Goal: Task Accomplishment & Management: Use online tool/utility

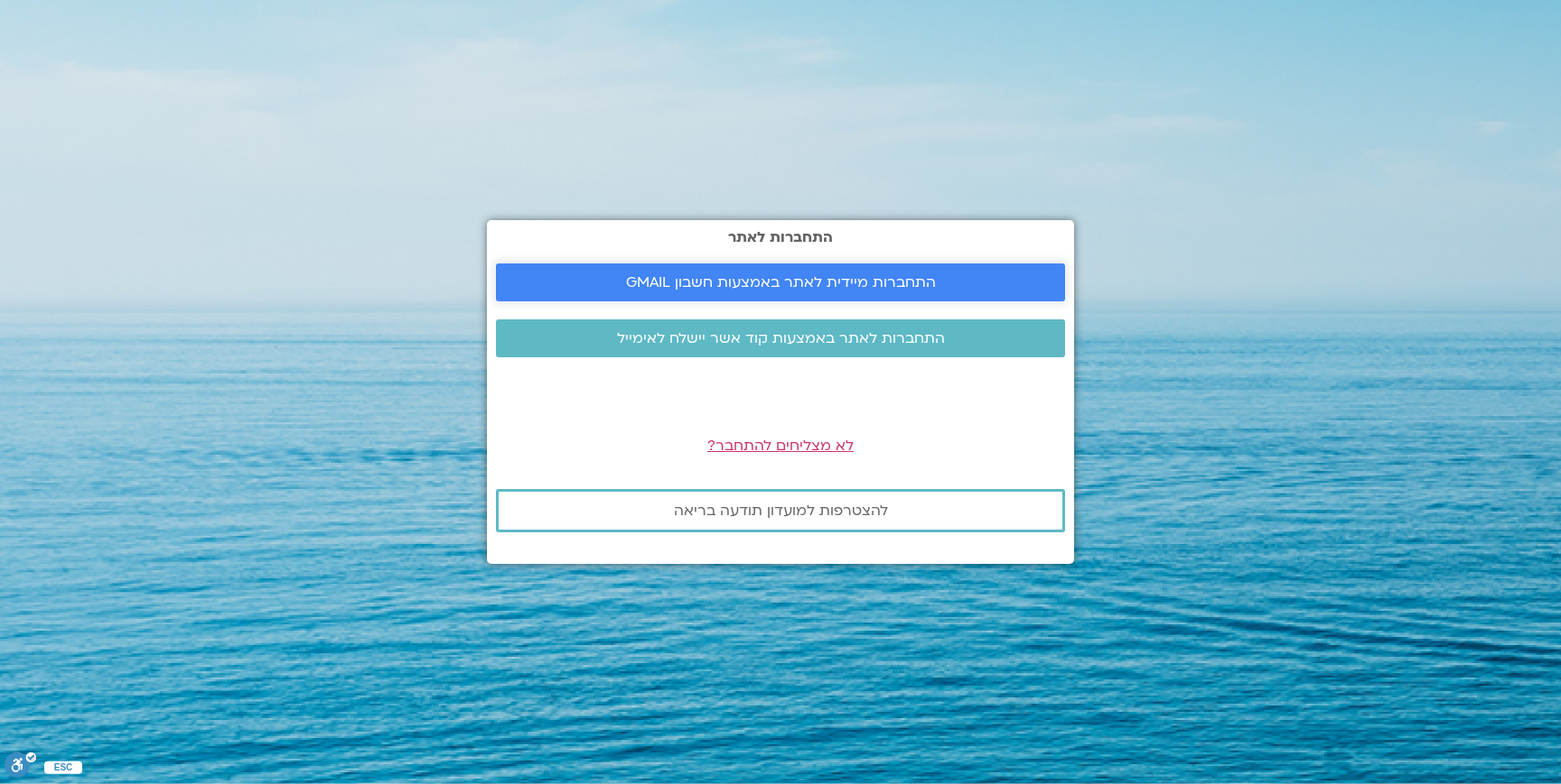
drag, startPoint x: 655, startPoint y: 258, endPoint x: 643, endPoint y: 290, distance: 34.2
click at [655, 257] on div "התחברות לאתר התחברות מיידית לאתר באמצעות חשבון GMAIL התחברות לאתר באמצעות קוד א…" at bounding box center [780, 392] width 587 height 344
click at [643, 290] on span "התחברות מיידית לאתר באמצעות חשבון GMAIL" at bounding box center [780, 283] width 310 height 16
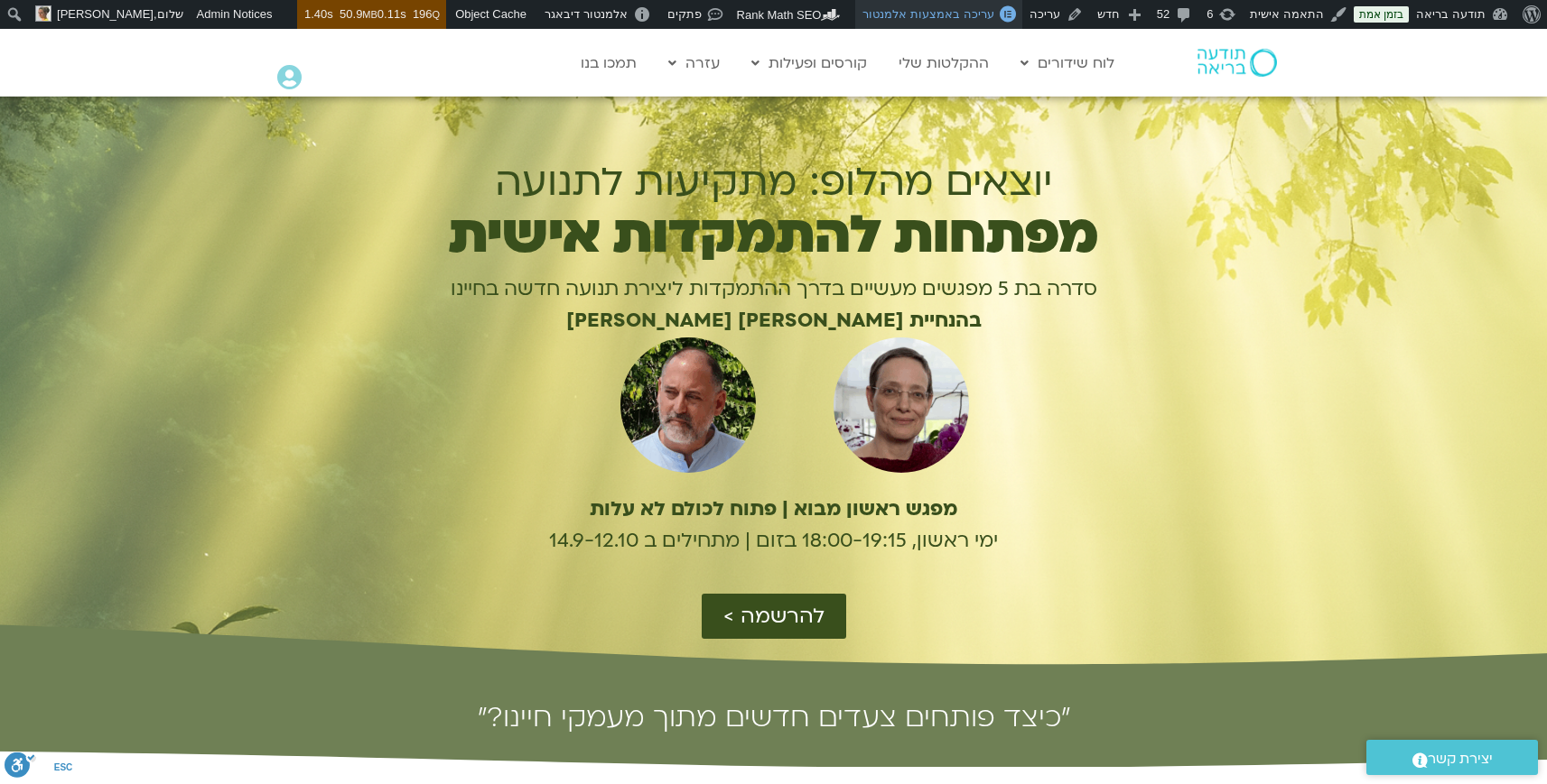
click at [964, 21] on span "עריכה באמצעות אלמנטור" at bounding box center [928, 14] width 131 height 14
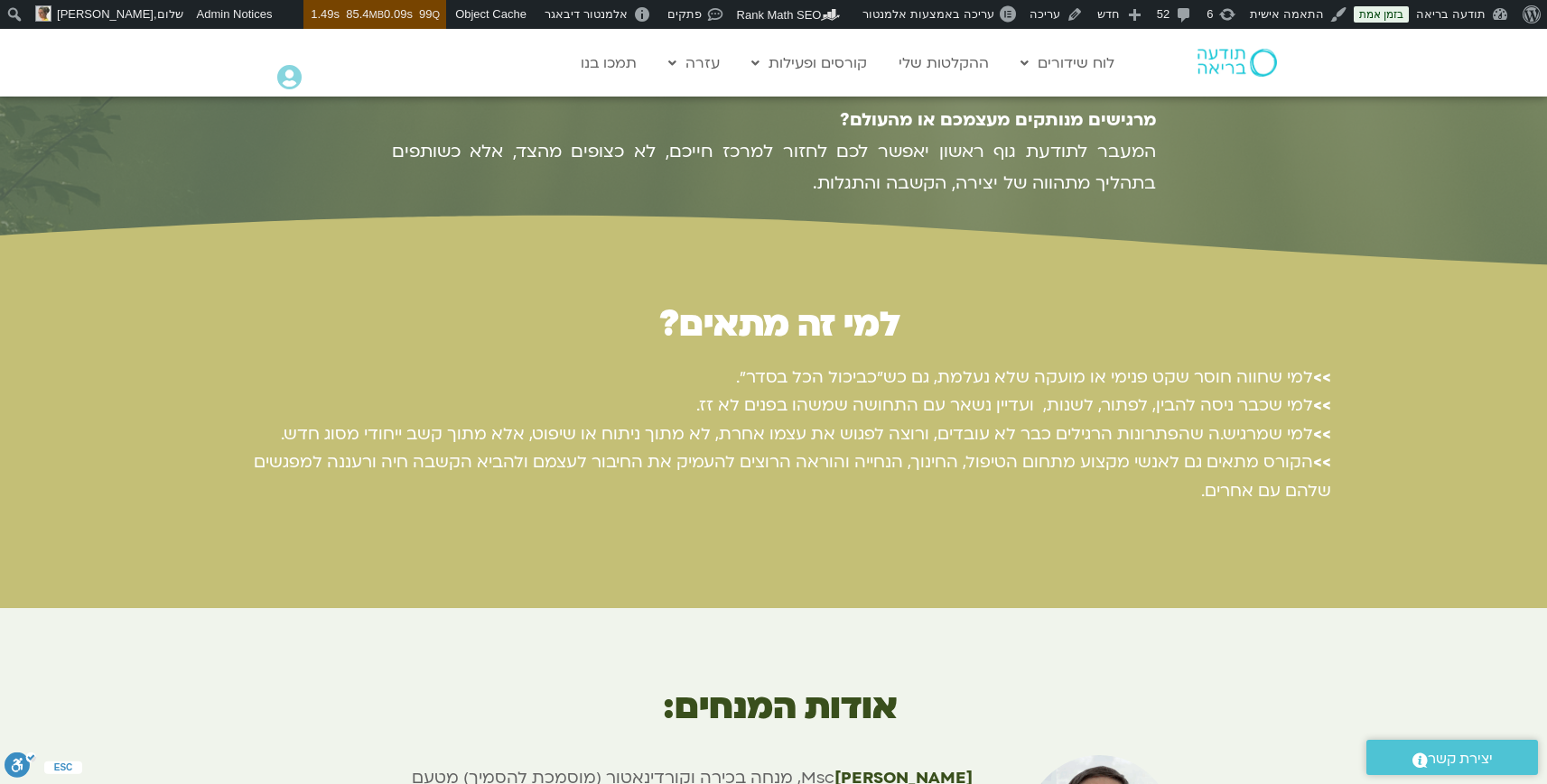
scroll to position [2102, 0]
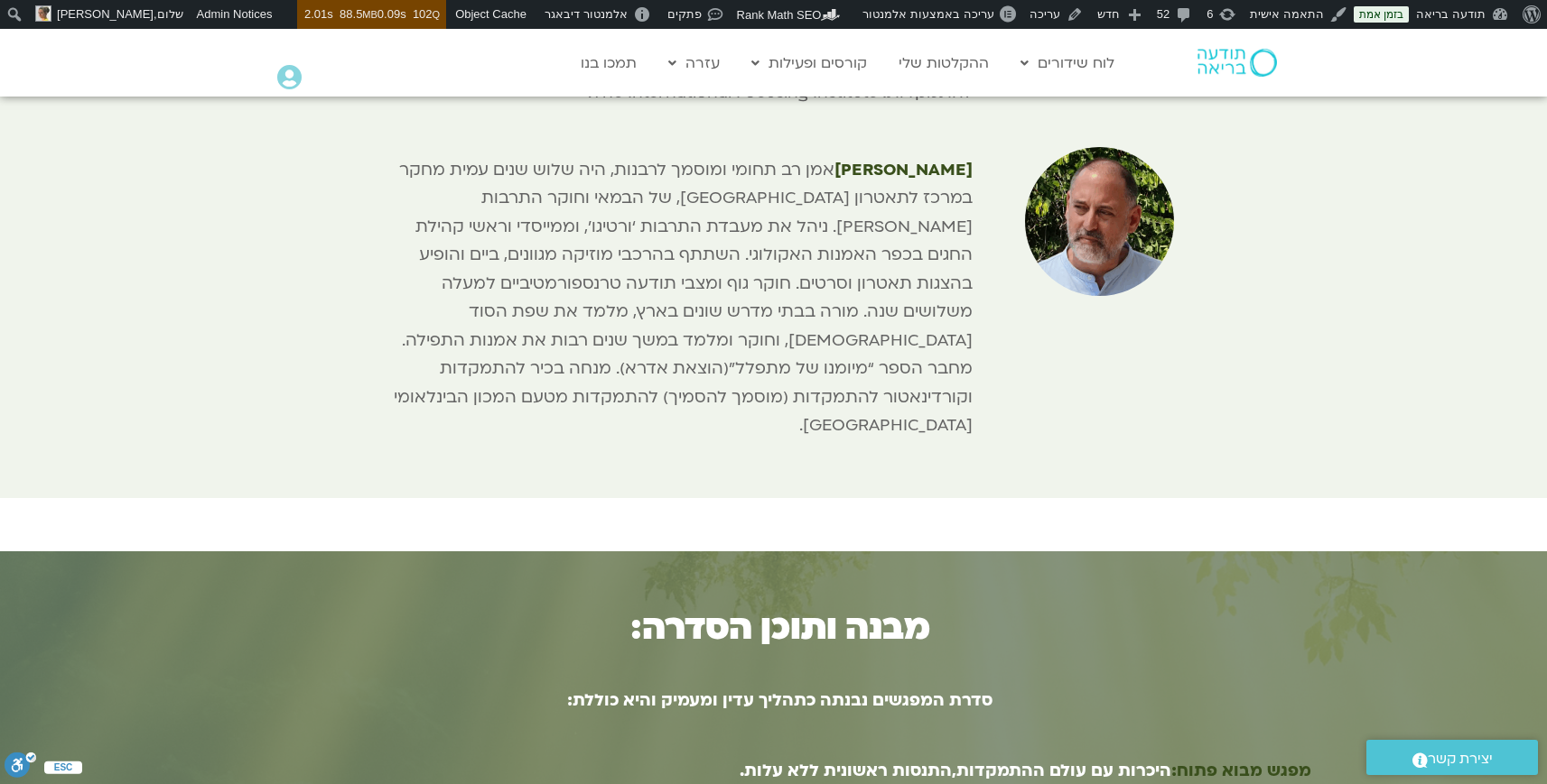
scroll to position [3240, 0]
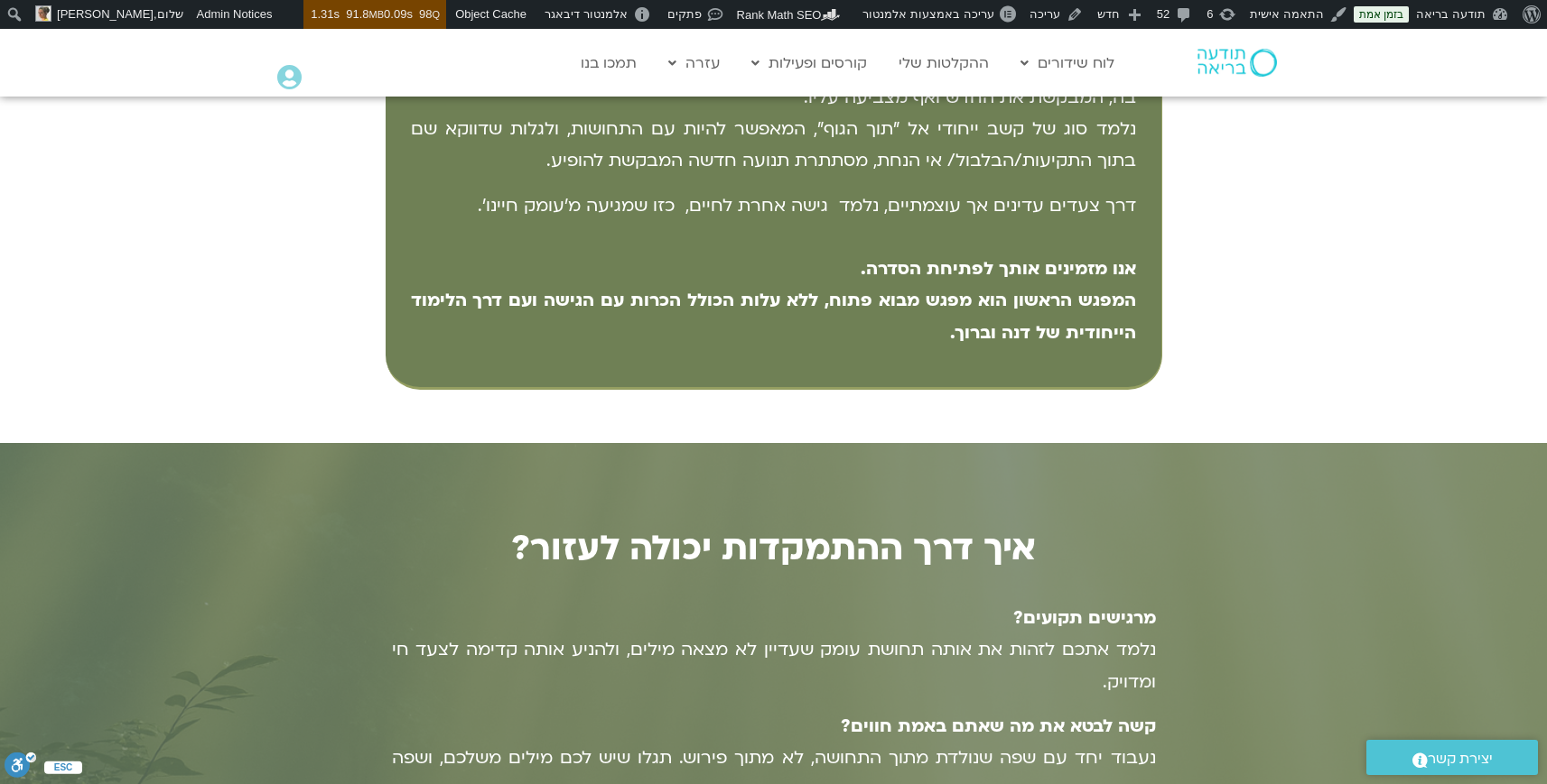
scroll to position [1299, 0]
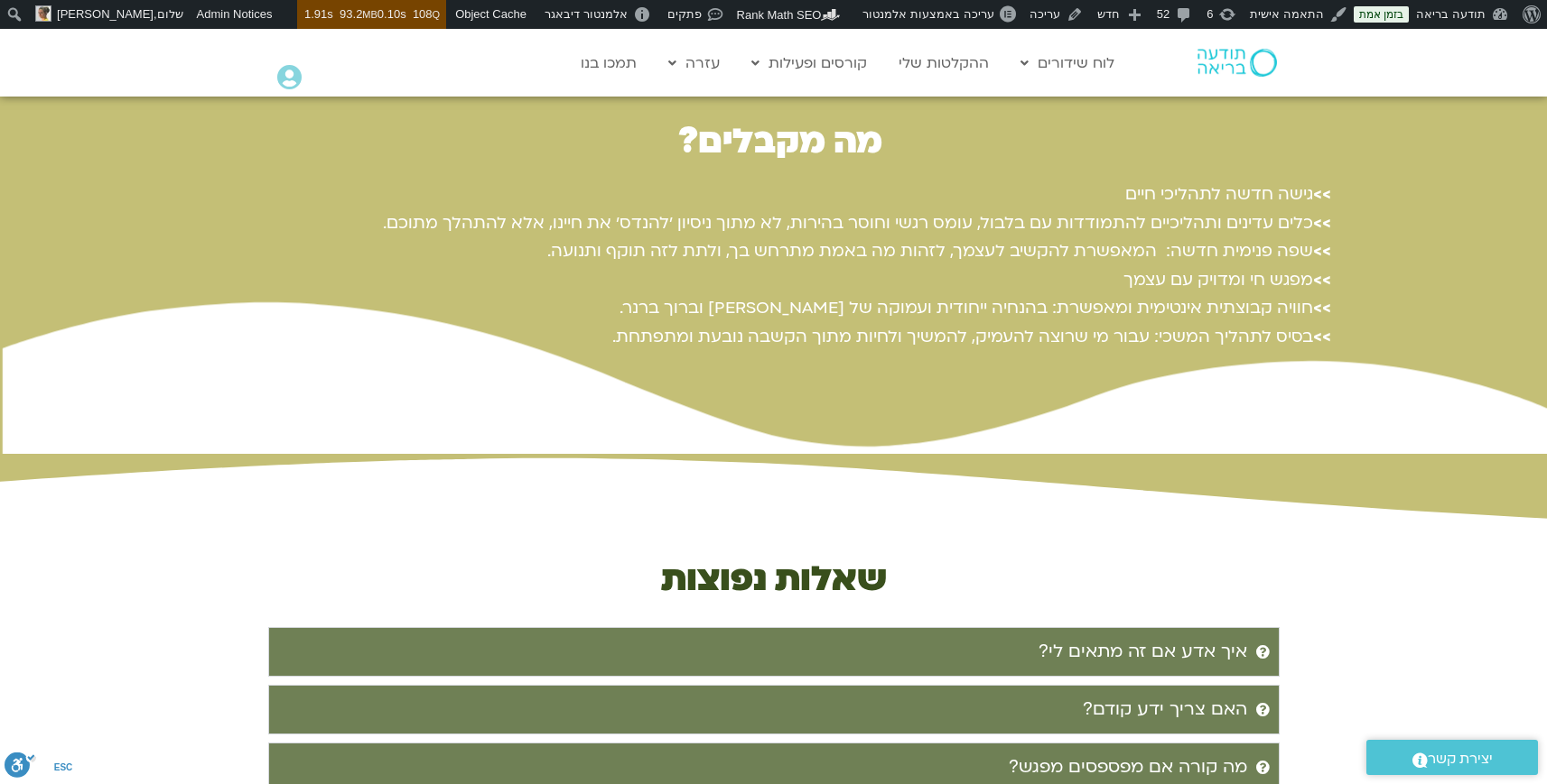
scroll to position [4515, 0]
